Goal: Task Accomplishment & Management: Use online tool/utility

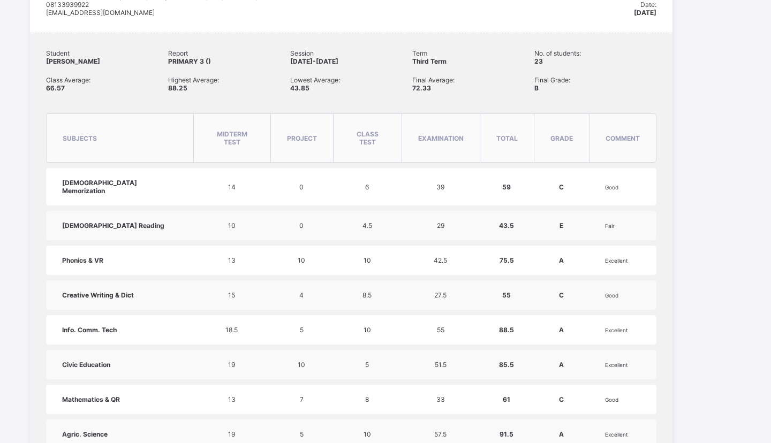
scroll to position [231, 0]
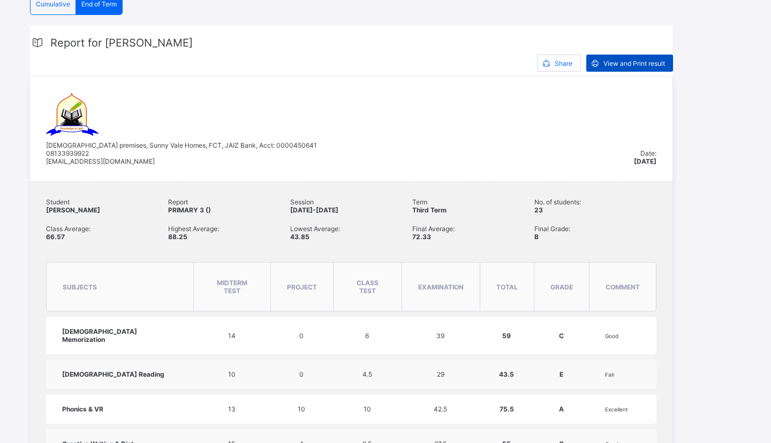
click at [639, 65] on span "View and Print result" at bounding box center [635, 63] width 62 height 8
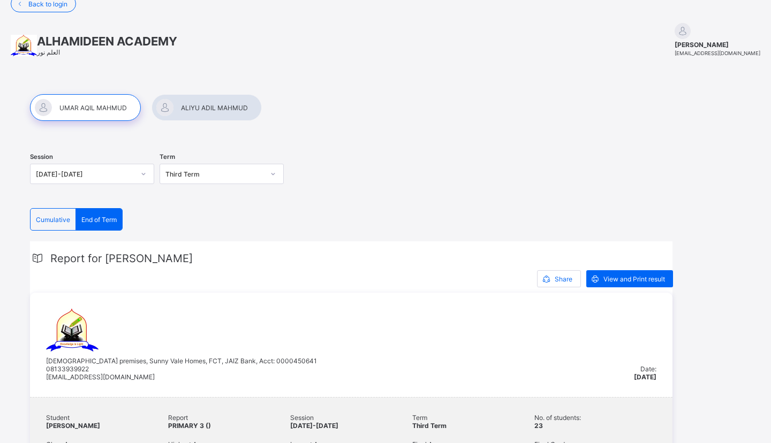
scroll to position [0, 0]
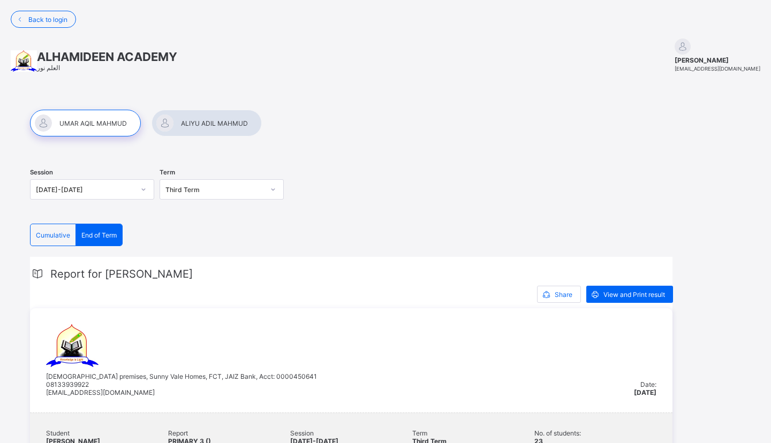
click at [204, 126] on div at bounding box center [207, 123] width 110 height 27
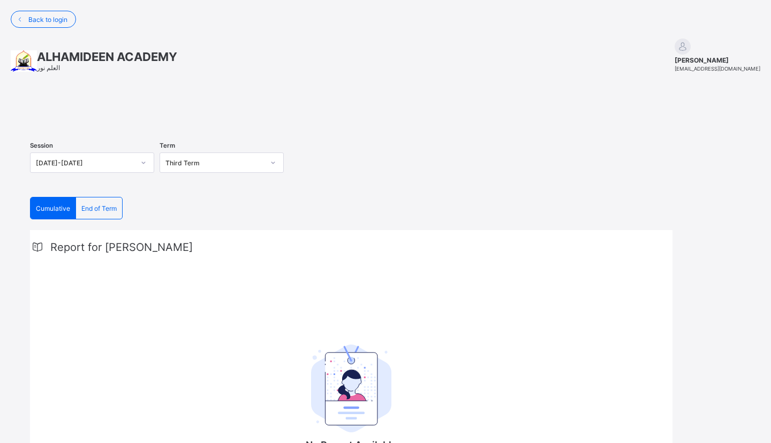
click at [113, 213] on span "End of Term" at bounding box center [98, 209] width 35 height 8
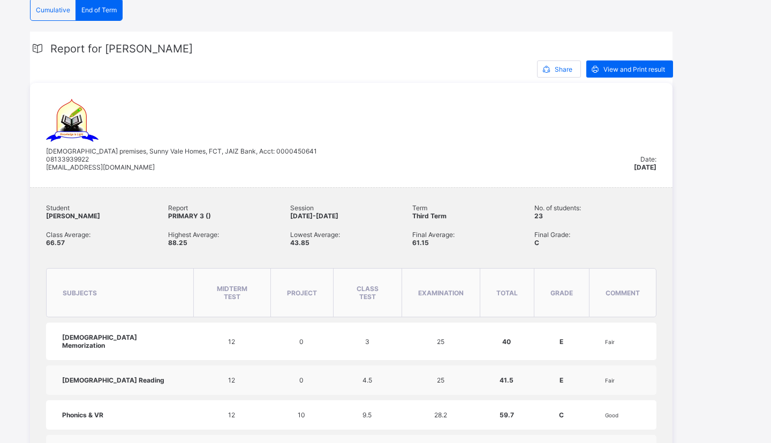
scroll to position [174, 0]
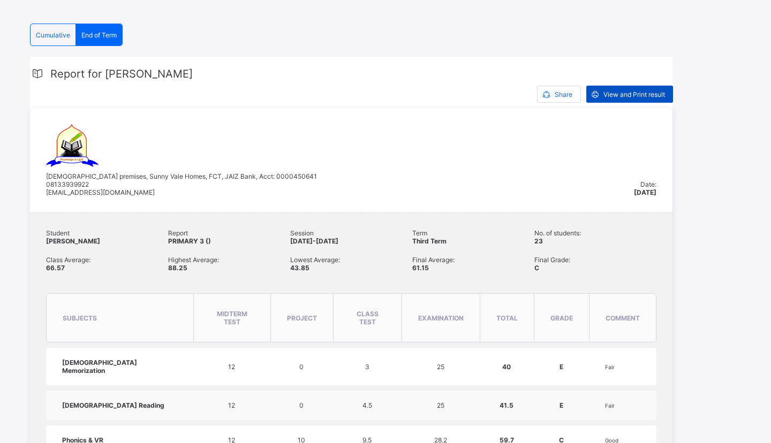
click at [644, 99] on span "View and Print result" at bounding box center [635, 95] width 62 height 8
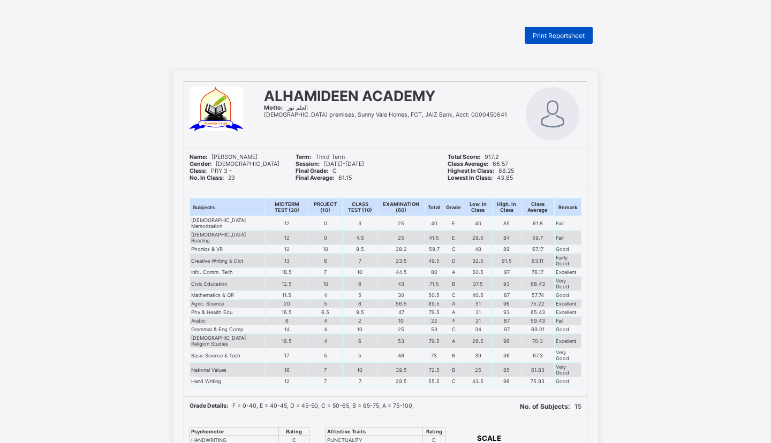
click at [546, 38] on span "Print Reportsheet" at bounding box center [559, 36] width 52 height 8
